Goal: Navigation & Orientation: Find specific page/section

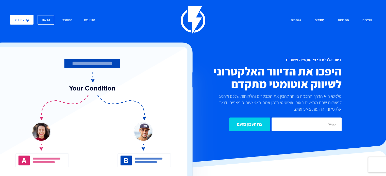
click at [320, 20] on link "מחירים" at bounding box center [319, 20] width 17 height 11
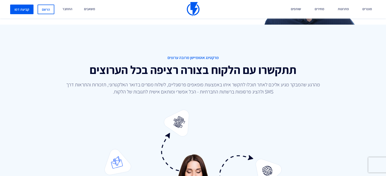
scroll to position [533, 0]
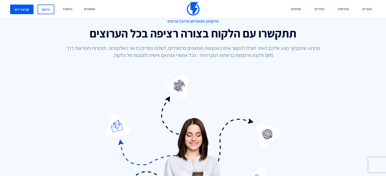
click at [318, 9] on link "מחירים" at bounding box center [319, 9] width 17 height 19
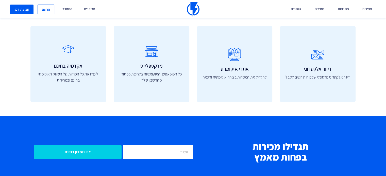
scroll to position [1751, 0]
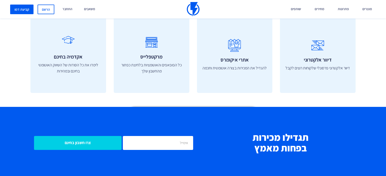
click at [250, 112] on icon at bounding box center [249, 113] width 4 height 4
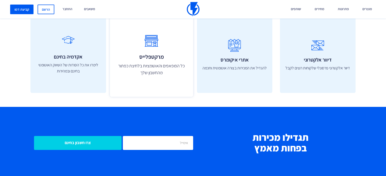
click at [136, 29] on link "מרקטפלייס כל הפופאפים והאוטומציות בלחיצת כפתור מהחשבון שלך" at bounding box center [151, 55] width 83 height 84
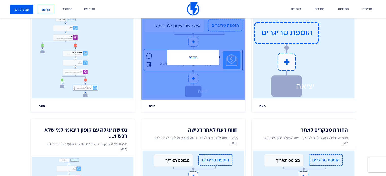
scroll to position [205, 0]
